Goal: Check status: Check status

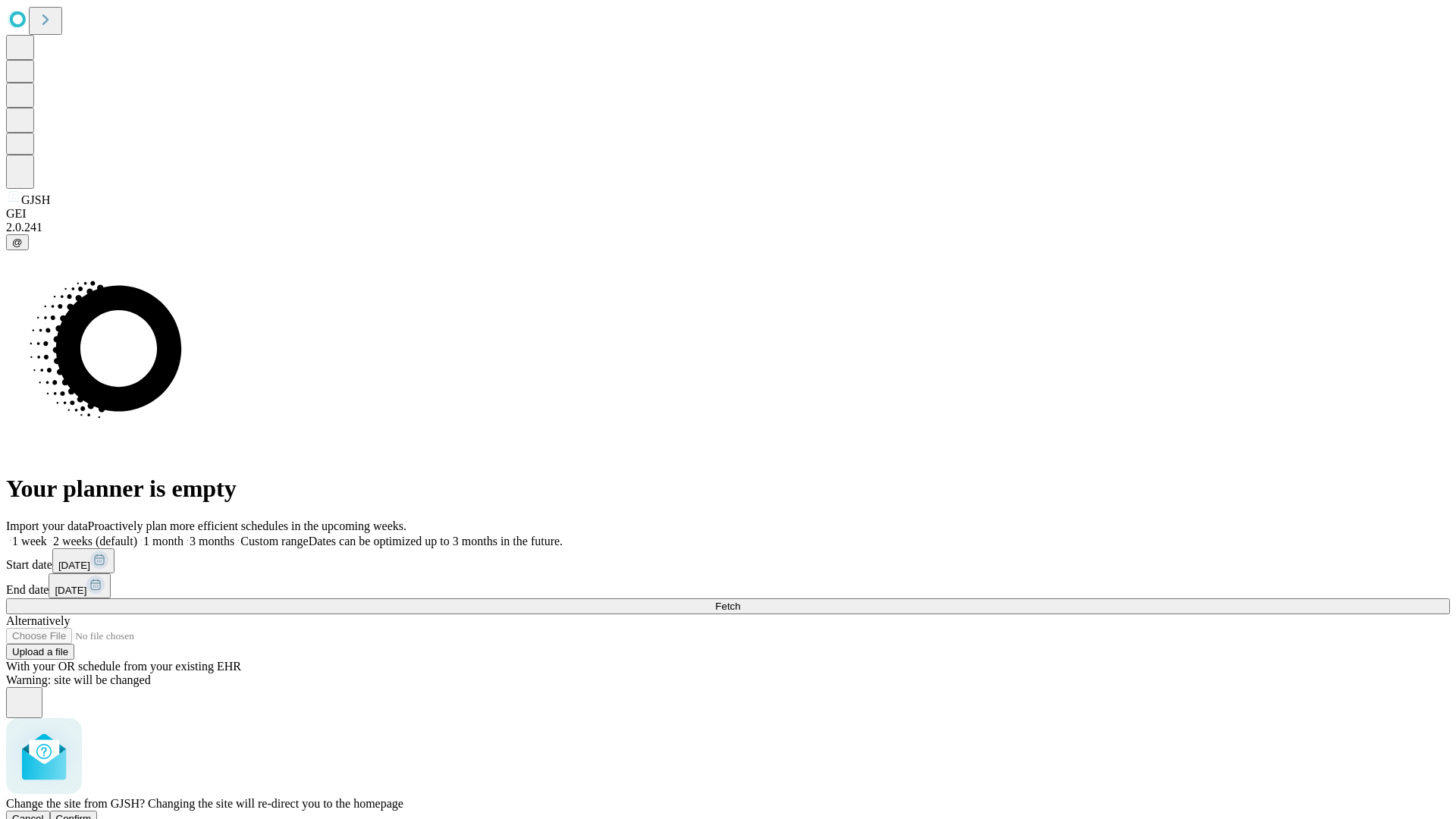
click at [92, 812] on span "Confirm" at bounding box center [74, 818] width 36 height 11
click at [740, 601] on span "Fetch" at bounding box center [728, 606] width 25 height 11
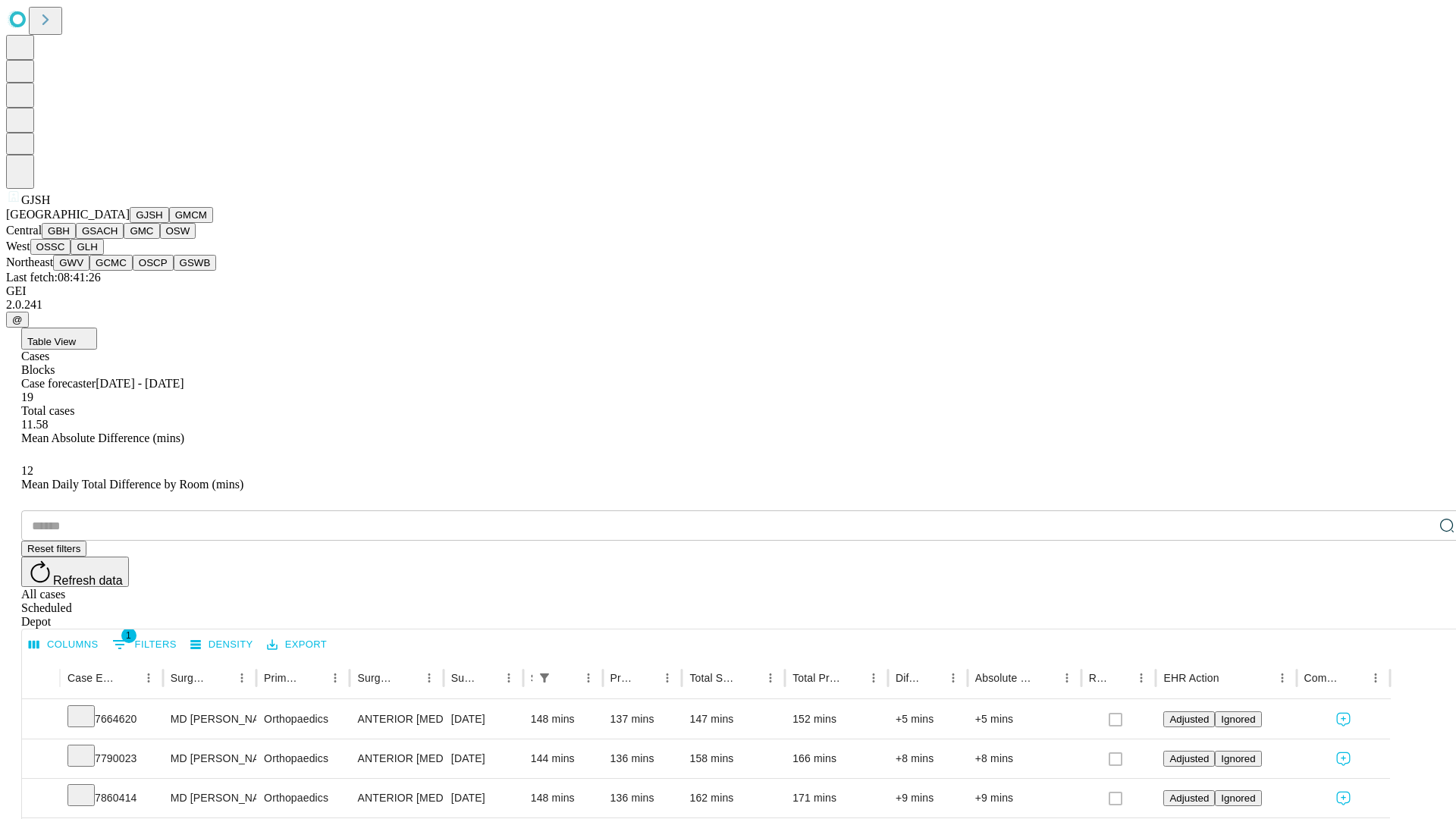
click at [169, 223] on button "GMCM" at bounding box center [192, 214] width 44 height 16
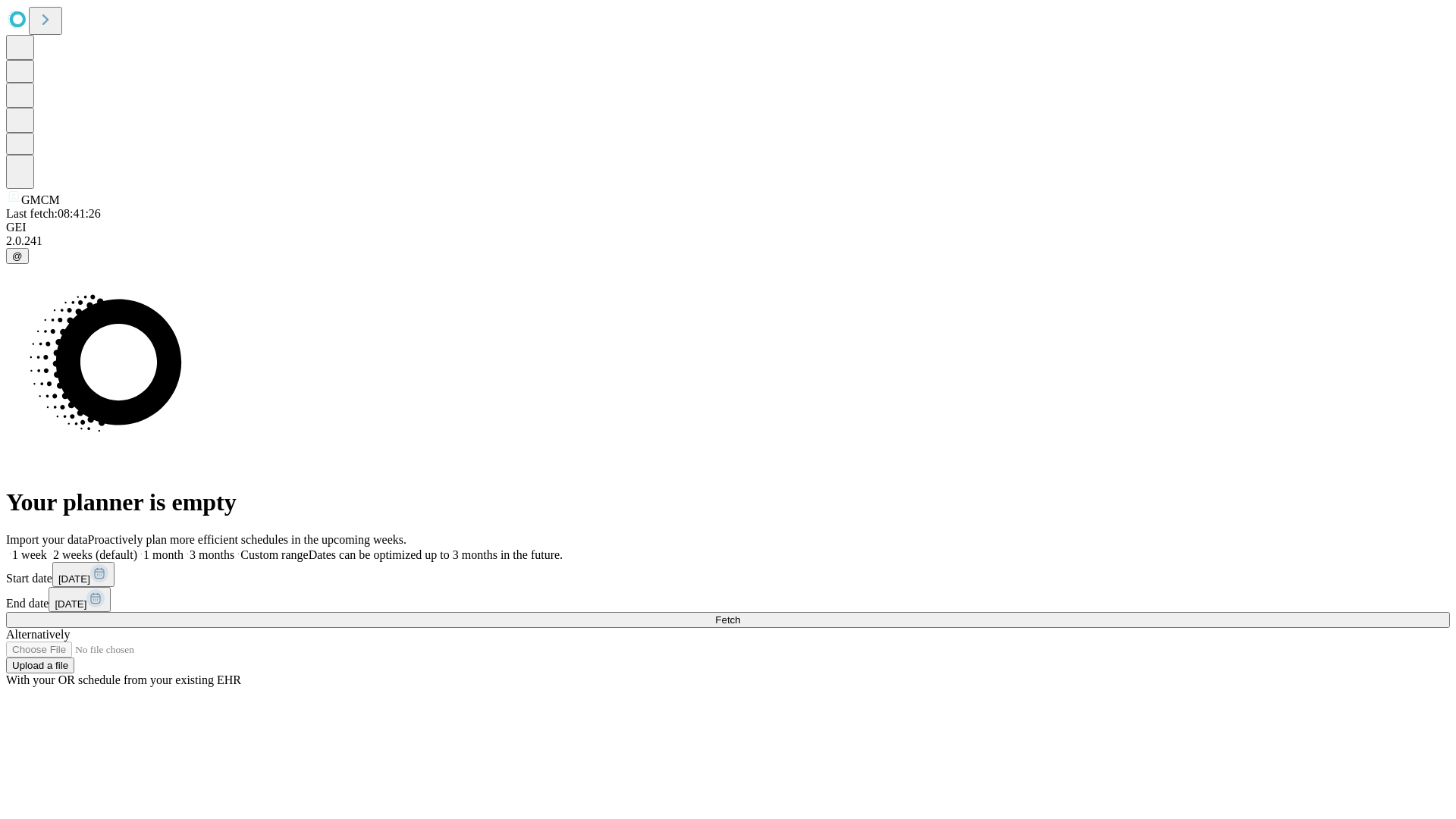
click at [740, 614] on span "Fetch" at bounding box center [728, 620] width 25 height 11
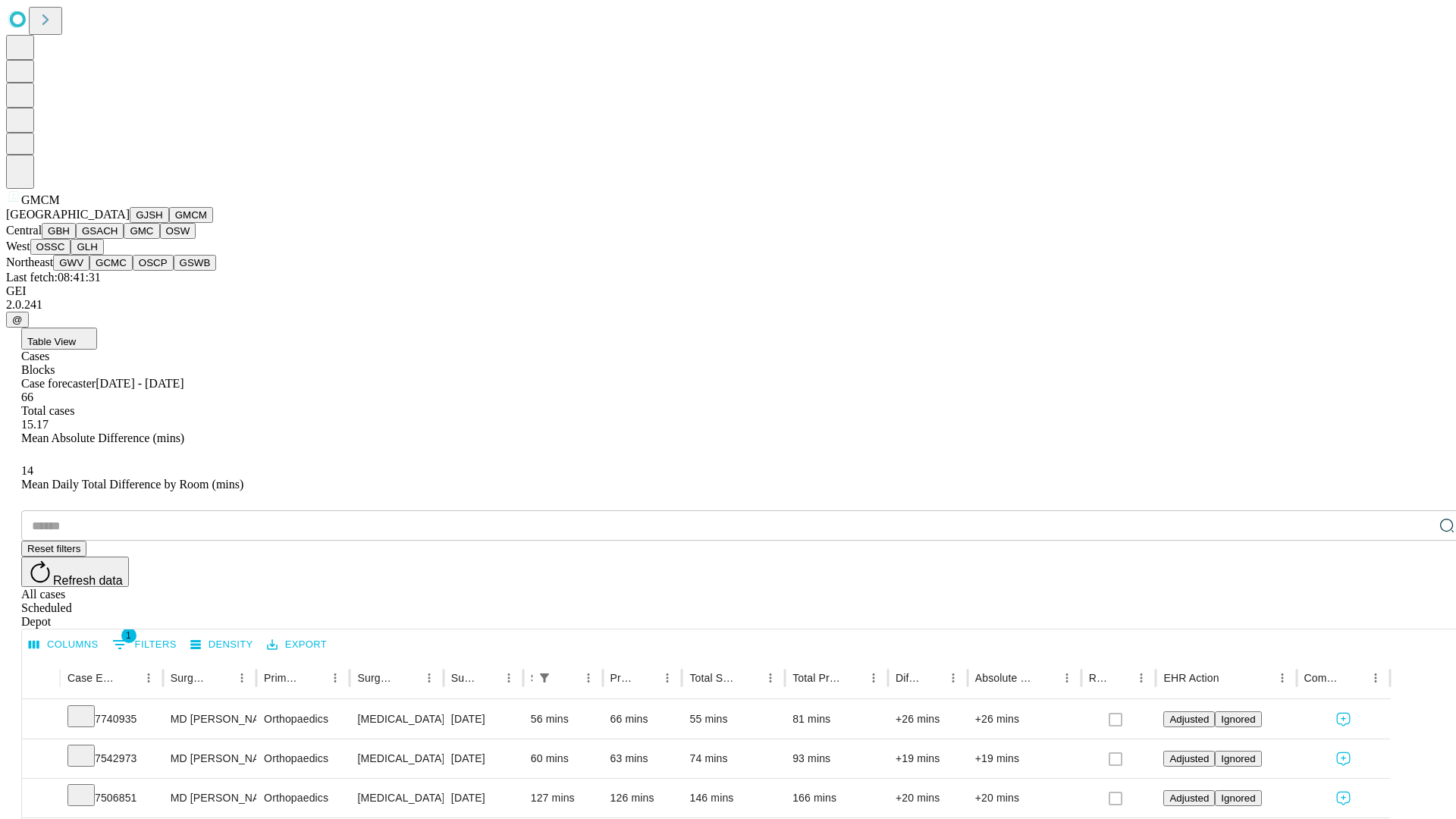
click at [76, 239] on button "GBH" at bounding box center [59, 230] width 34 height 16
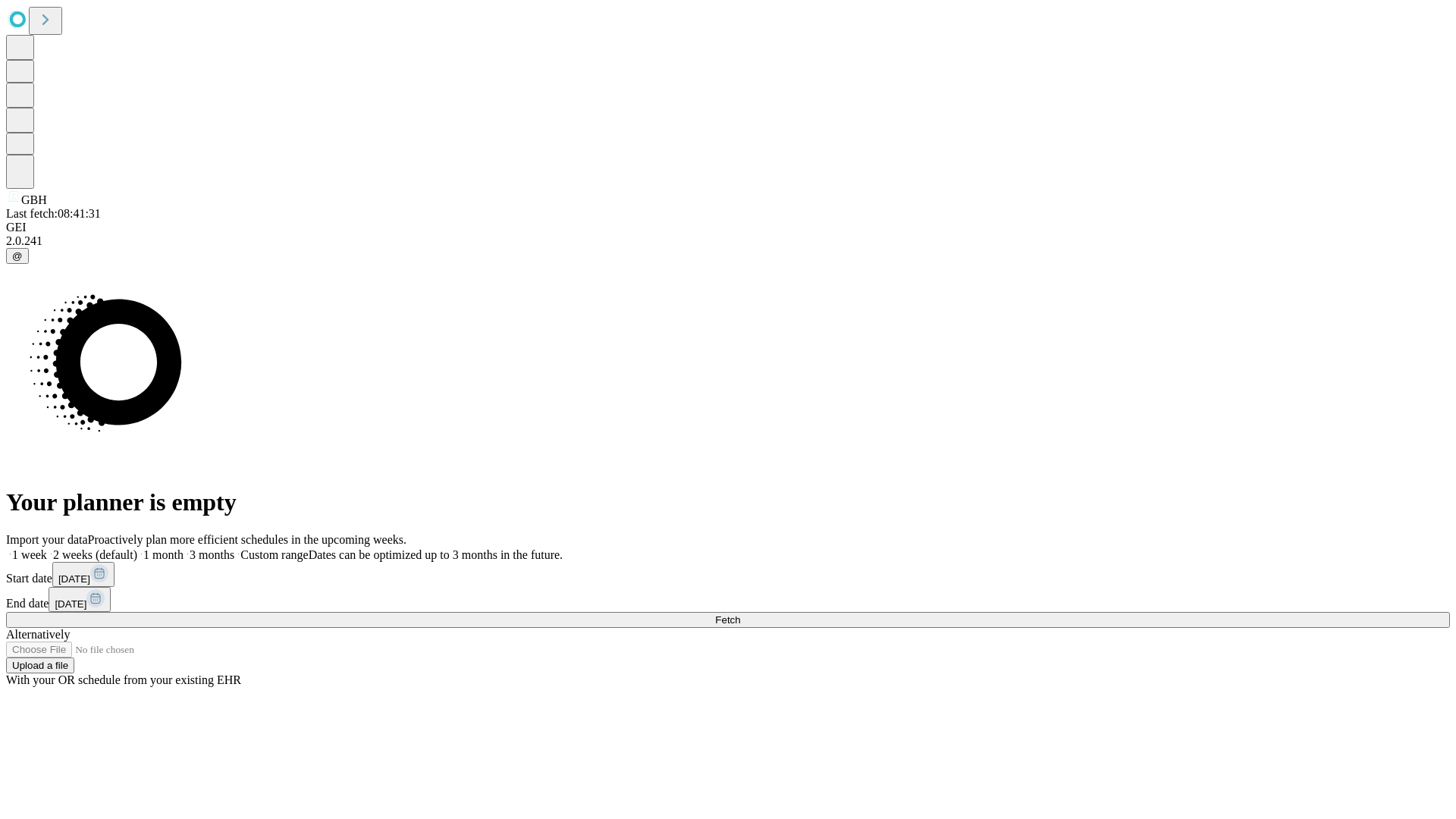
click at [740, 614] on span "Fetch" at bounding box center [728, 620] width 25 height 11
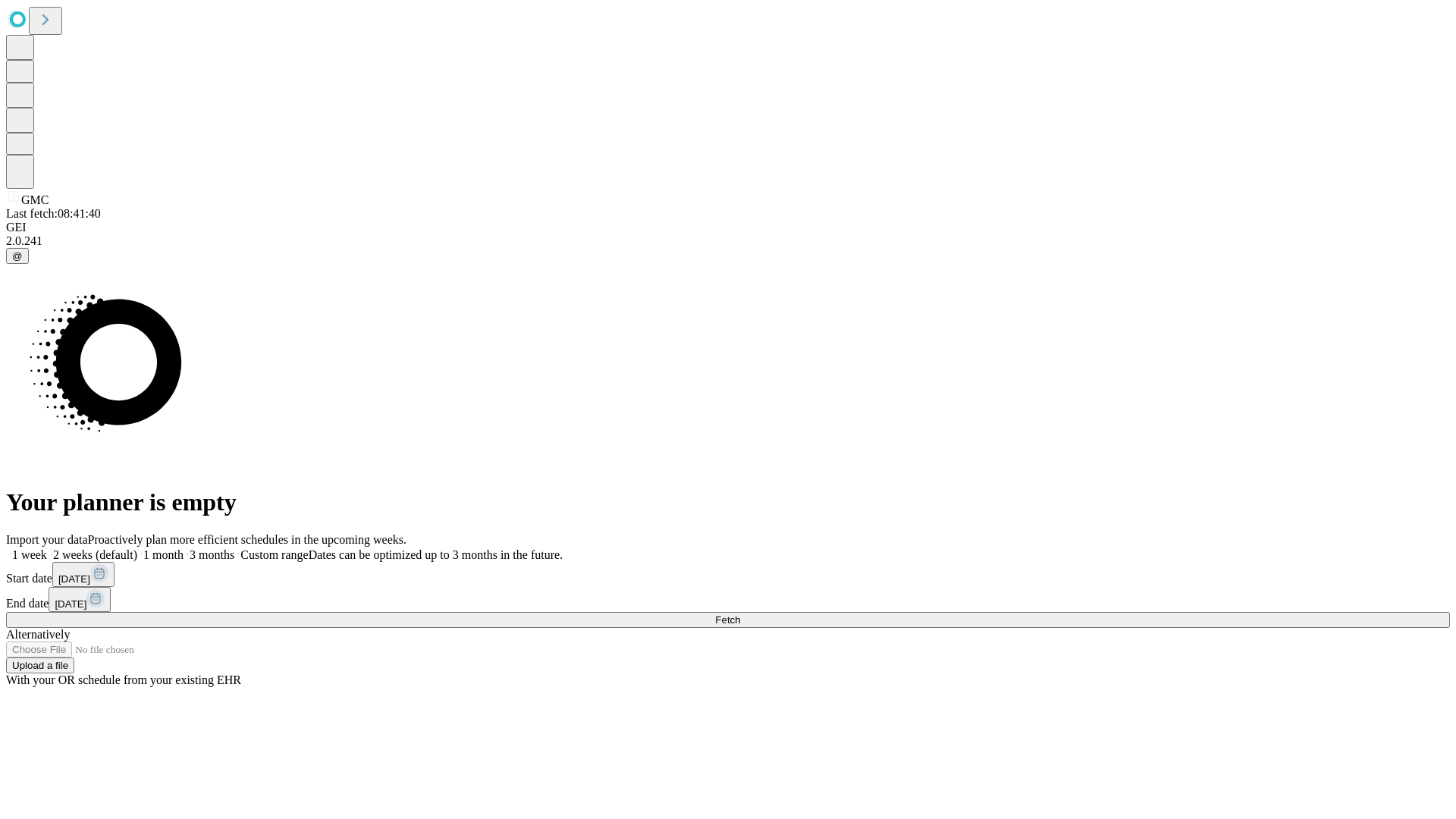
click at [740, 614] on span "Fetch" at bounding box center [728, 620] width 25 height 11
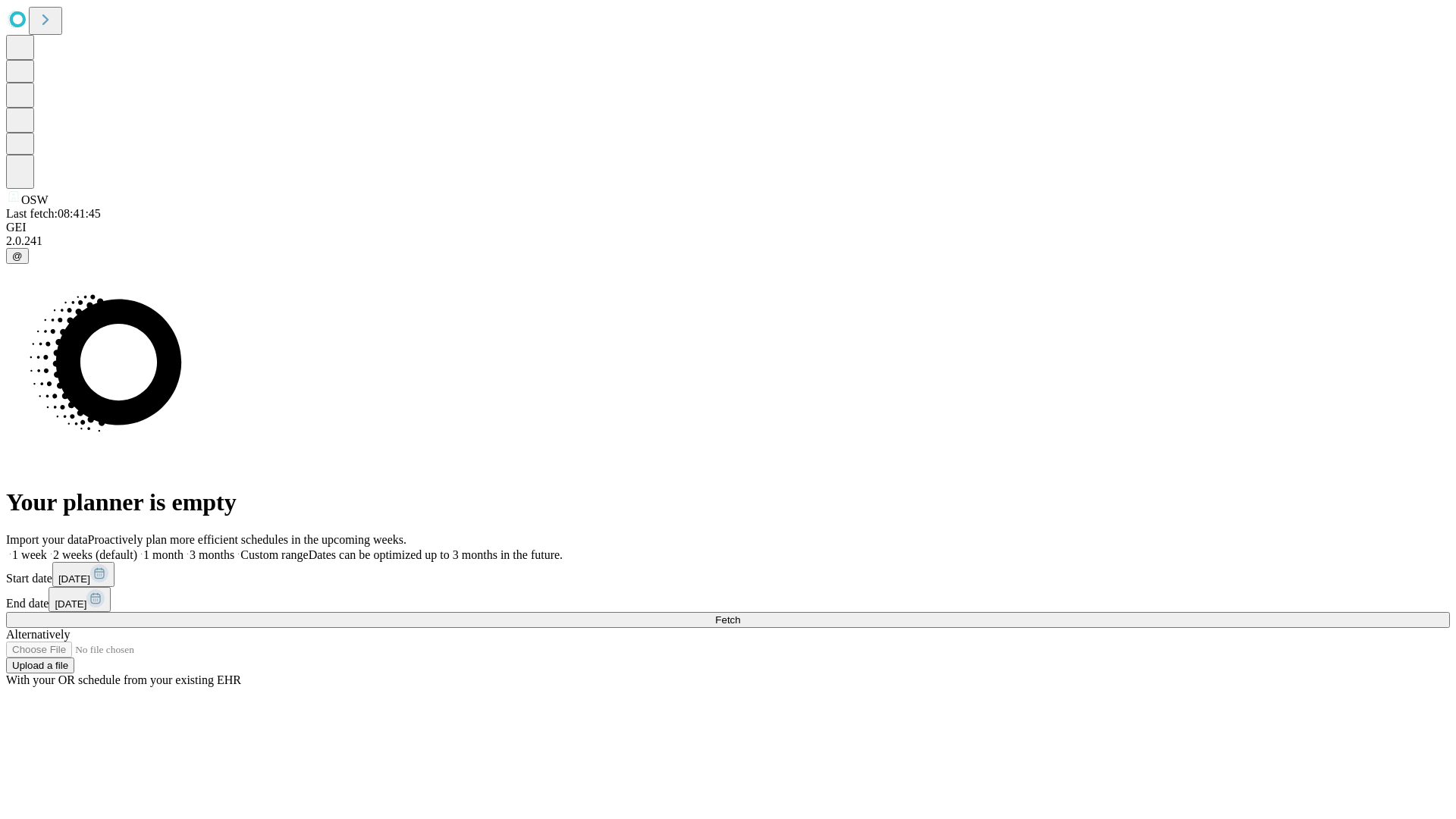
click at [740, 614] on span "Fetch" at bounding box center [728, 620] width 25 height 11
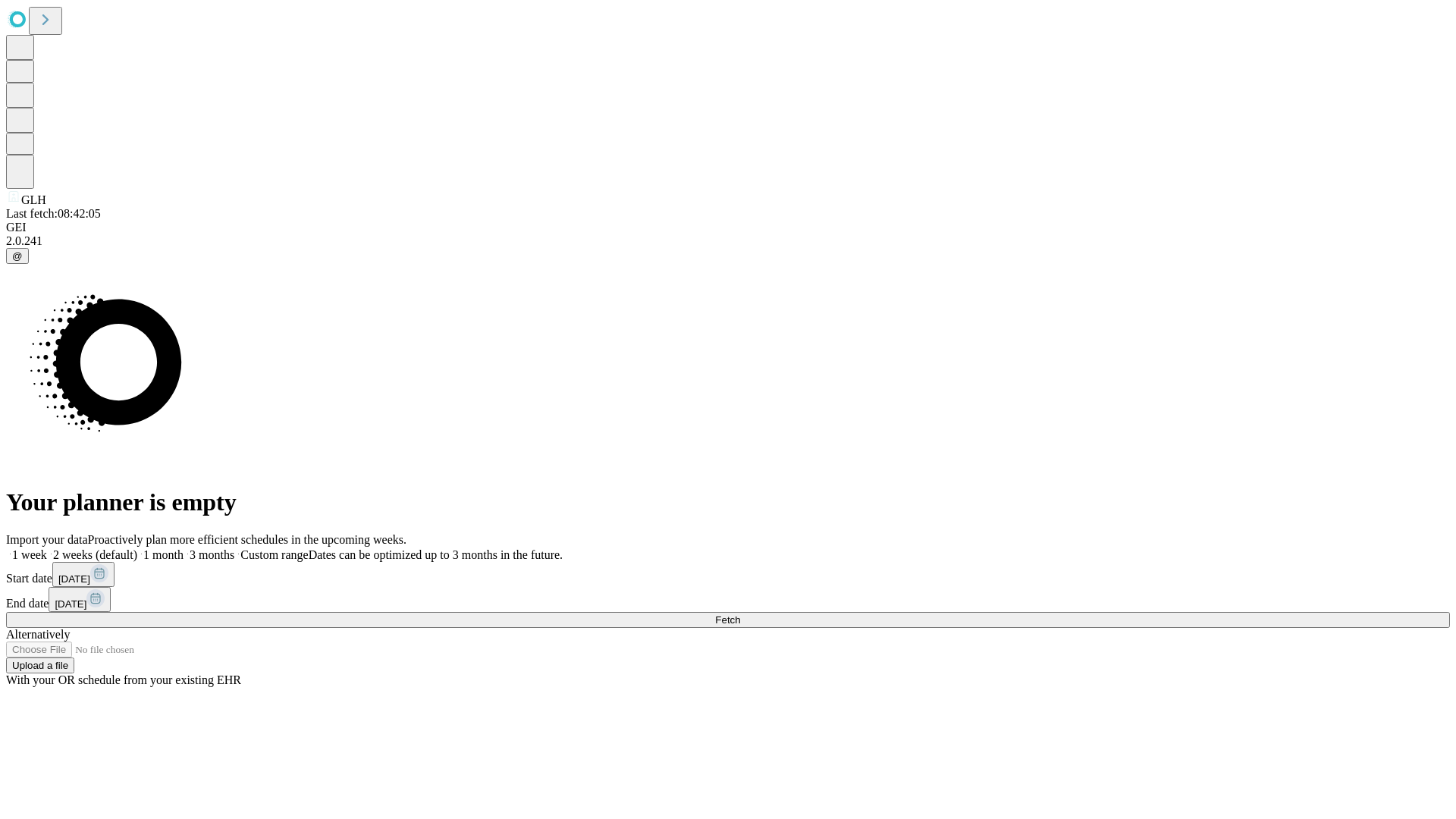
click at [740, 614] on span "Fetch" at bounding box center [728, 620] width 25 height 11
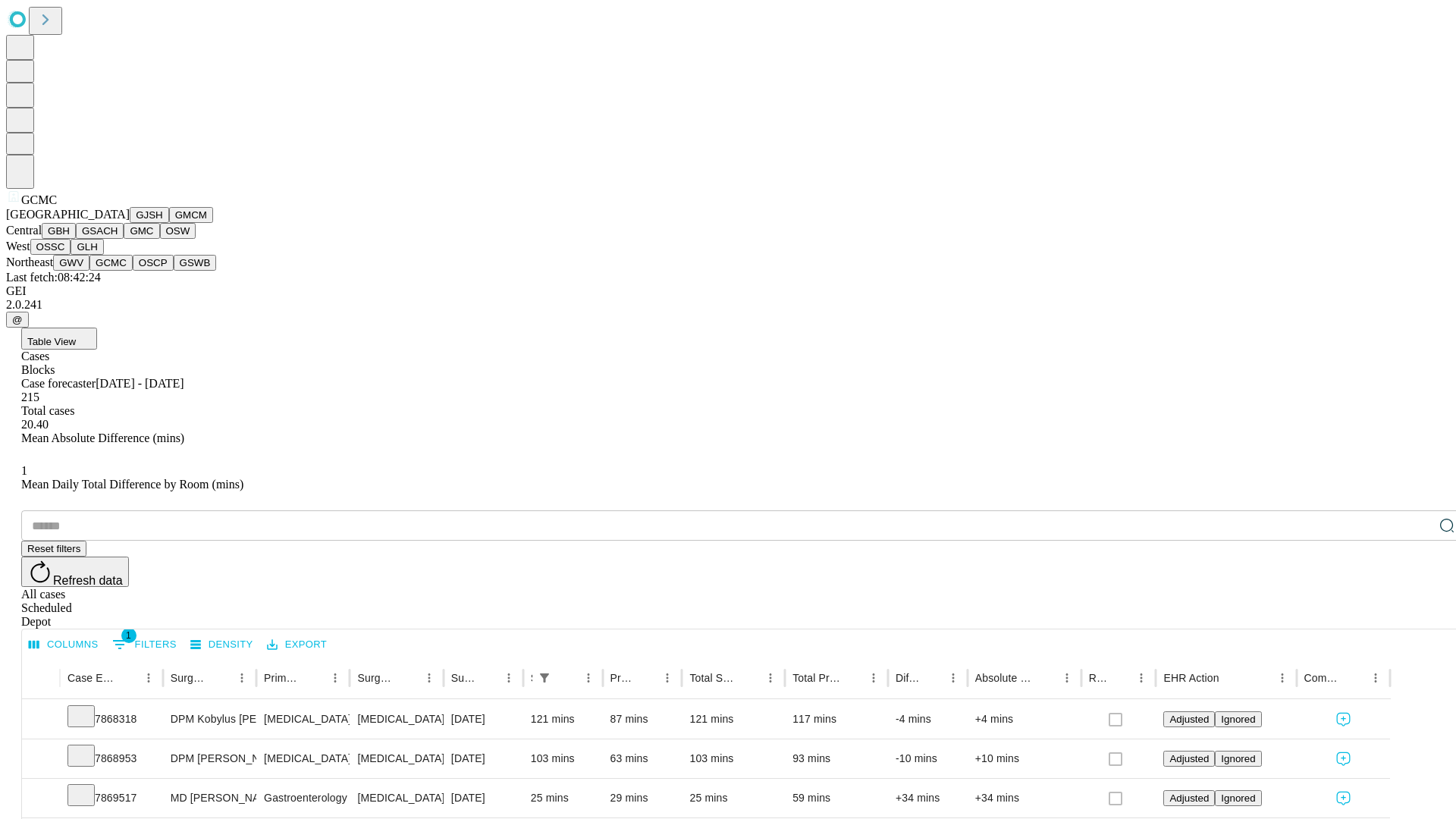
click at [133, 271] on button "OSCP" at bounding box center [153, 262] width 41 height 16
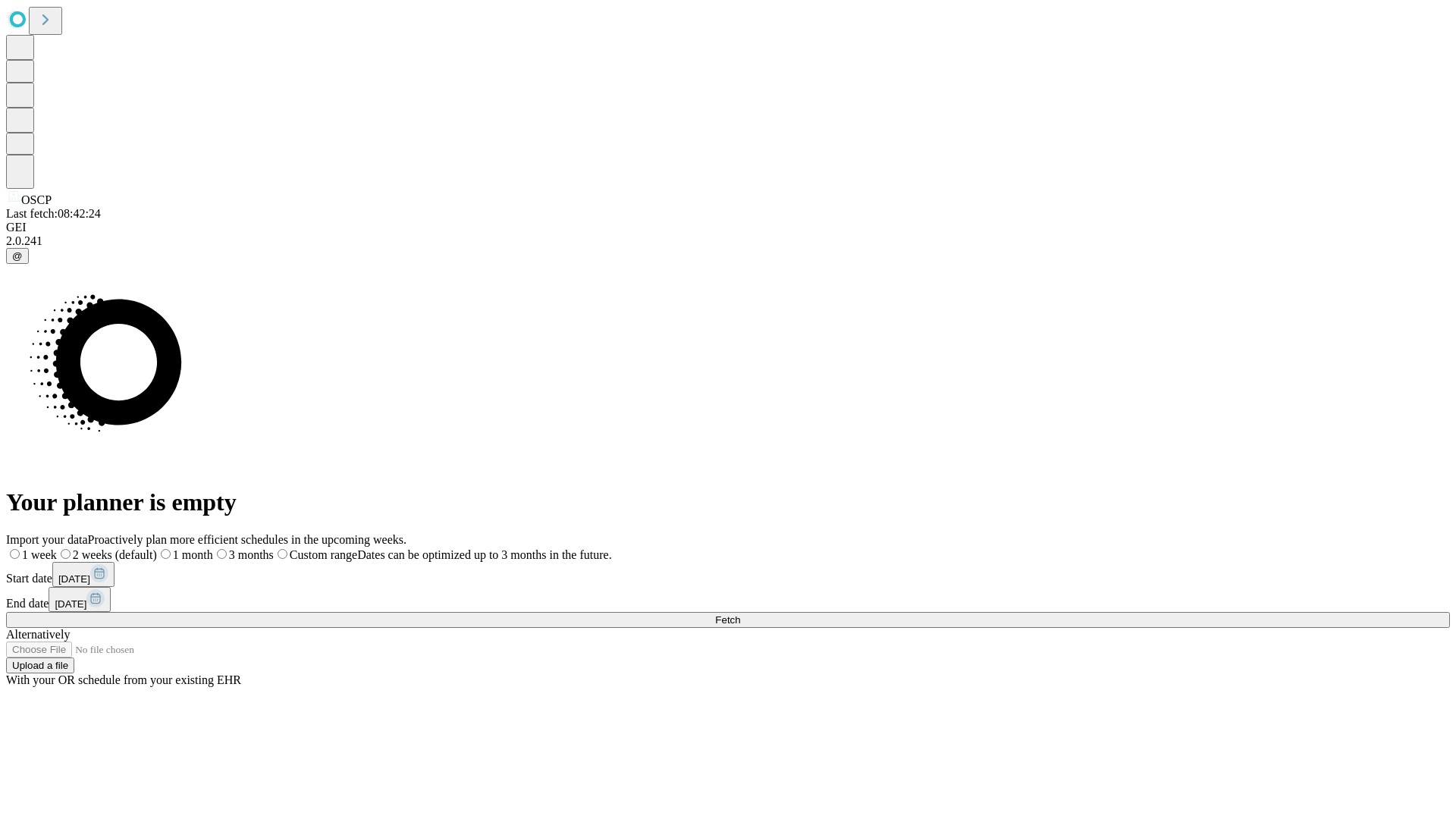
click at [740, 614] on span "Fetch" at bounding box center [728, 620] width 25 height 11
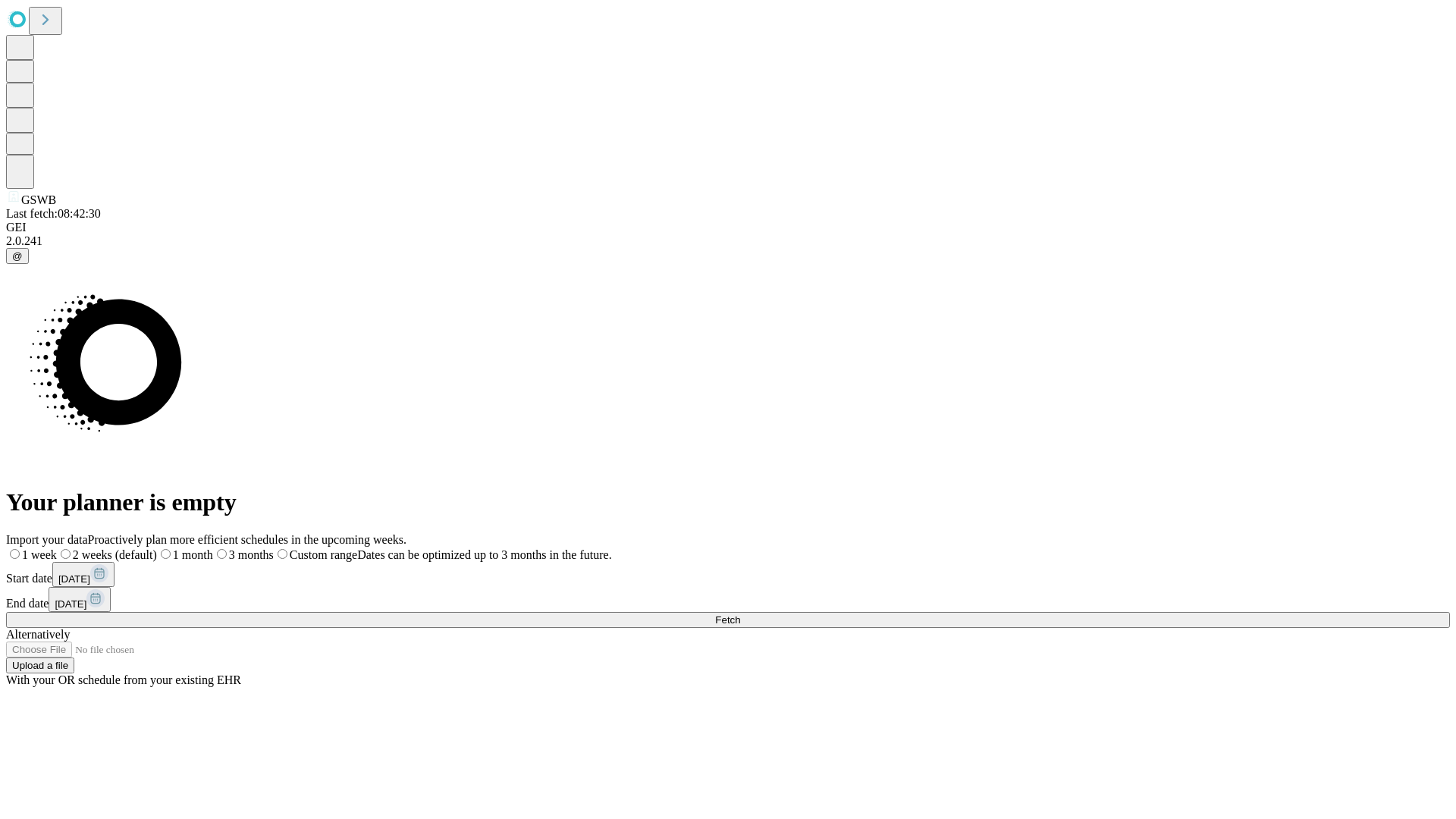
click at [740, 614] on span "Fetch" at bounding box center [728, 620] width 25 height 11
